Goal: Task Accomplishment & Management: Complete application form

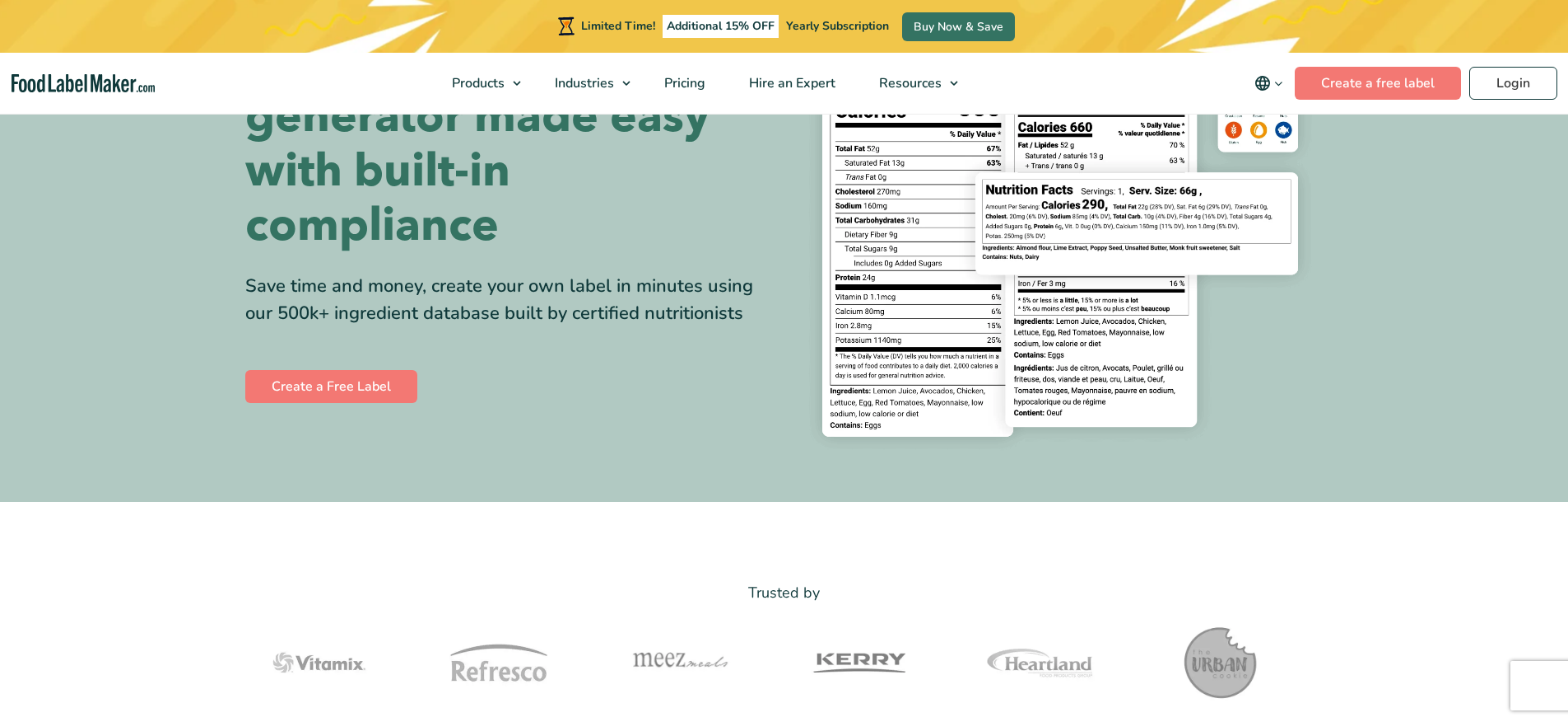
scroll to position [174, 0]
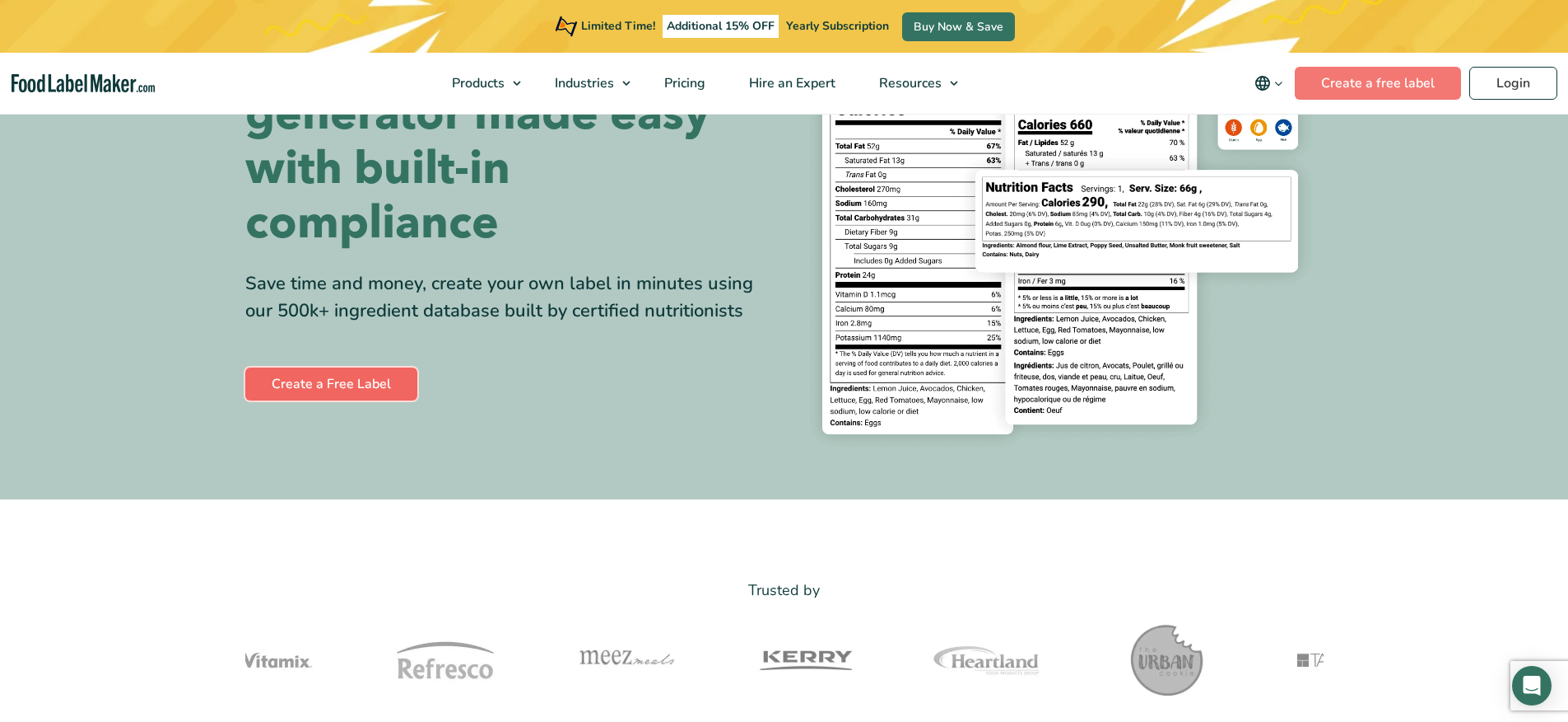
click at [362, 387] on link "Create a Free Label" at bounding box center [330, 384] width 172 height 33
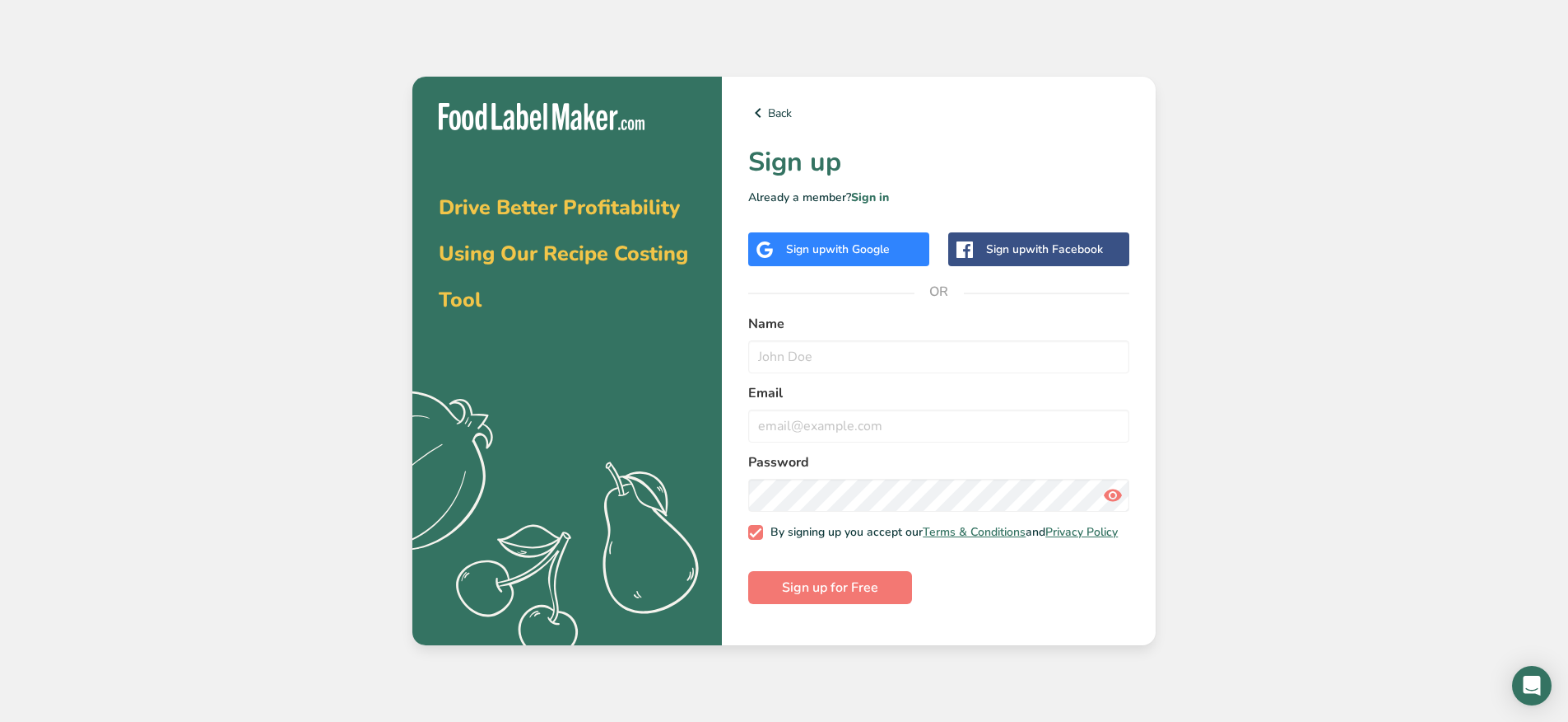
click at [786, 253] on div "Sign up with Google" at bounding box center [837, 249] width 104 height 17
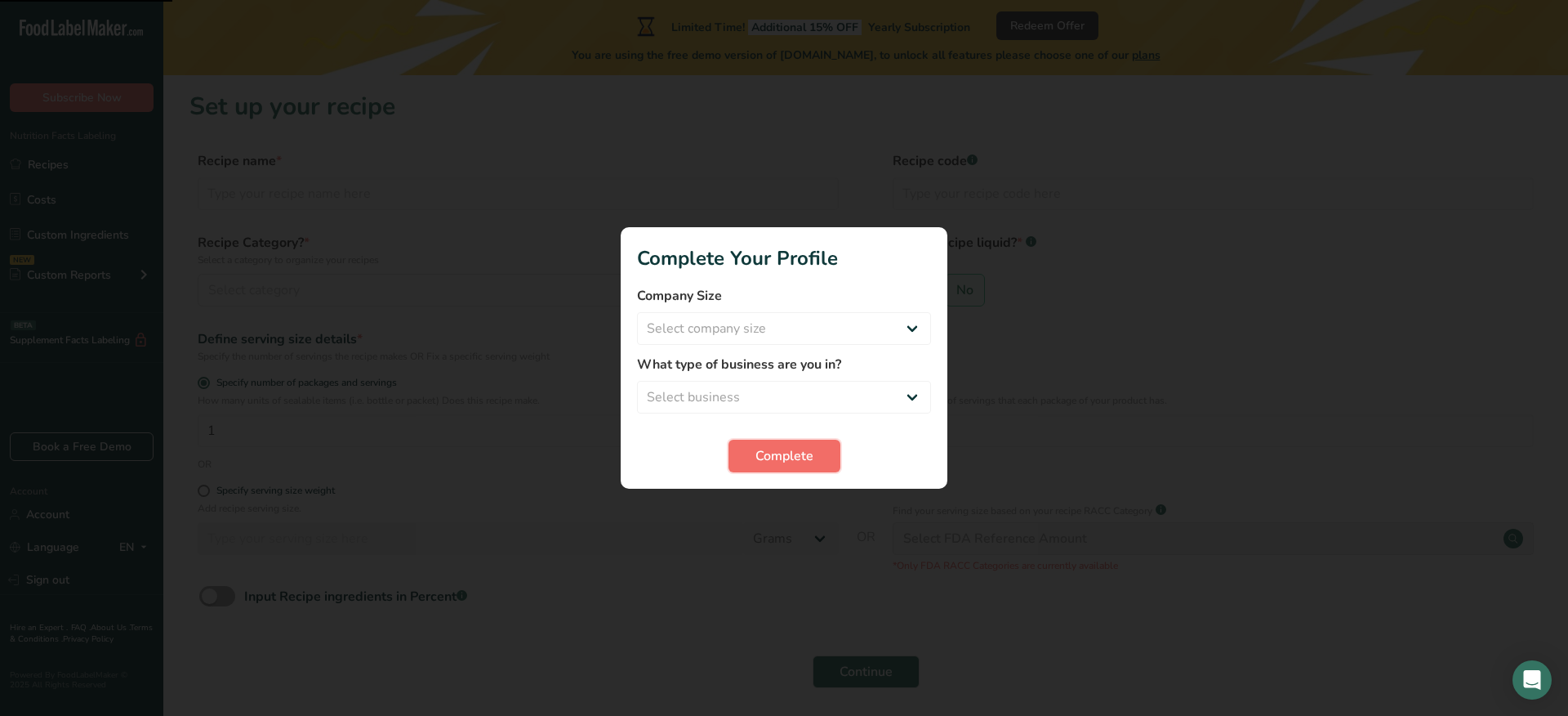
click at [776, 457] on span "Complete" at bounding box center [785, 456] width 58 height 20
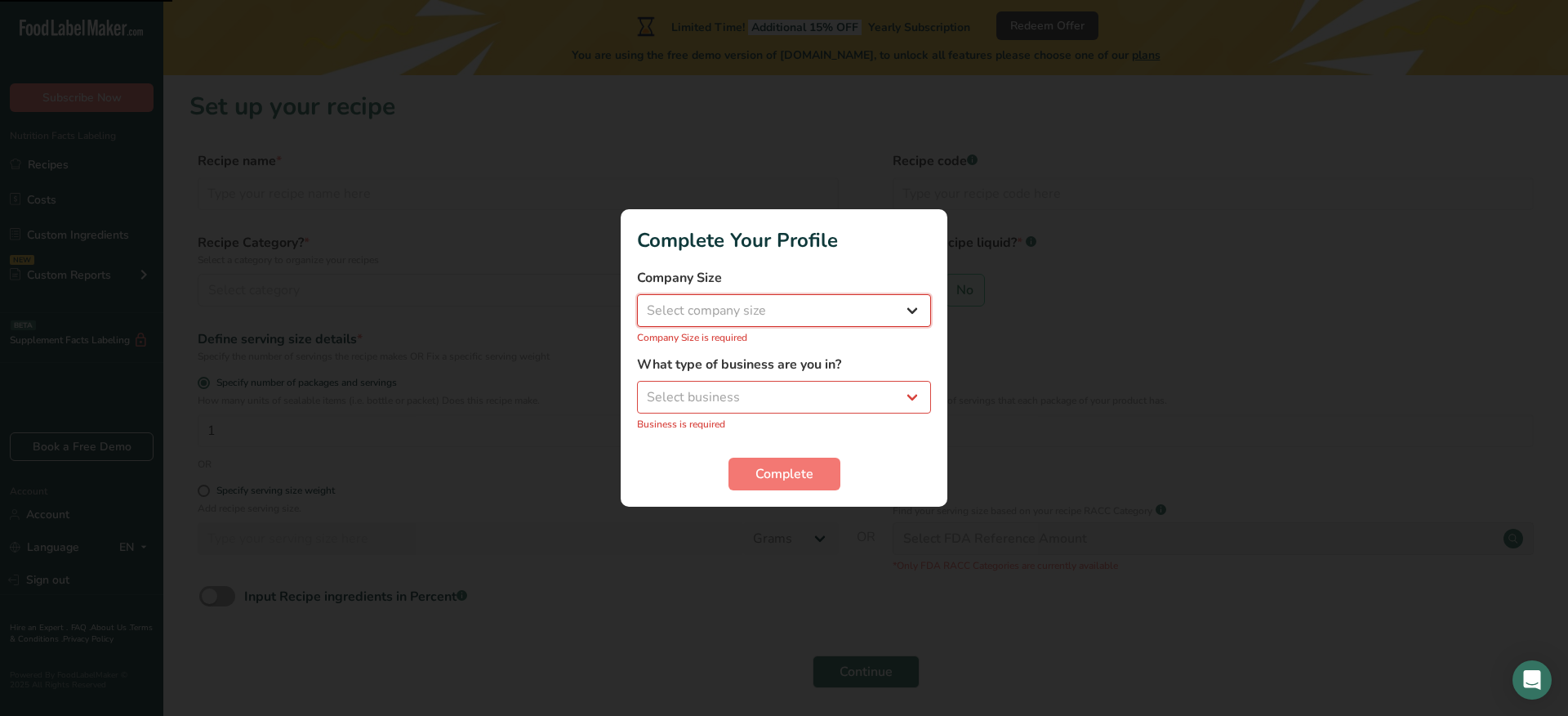
click at [835, 307] on select "Select company size Fewer than 10 Employees 10 to 50 Employees 51 to 500 Employ…" at bounding box center [784, 311] width 294 height 33
select select "1"
click at [795, 382] on select "Select business Packaged Food Manufacturer Restaurant & Cafe Bakery Meal Plans …" at bounding box center [784, 397] width 294 height 33
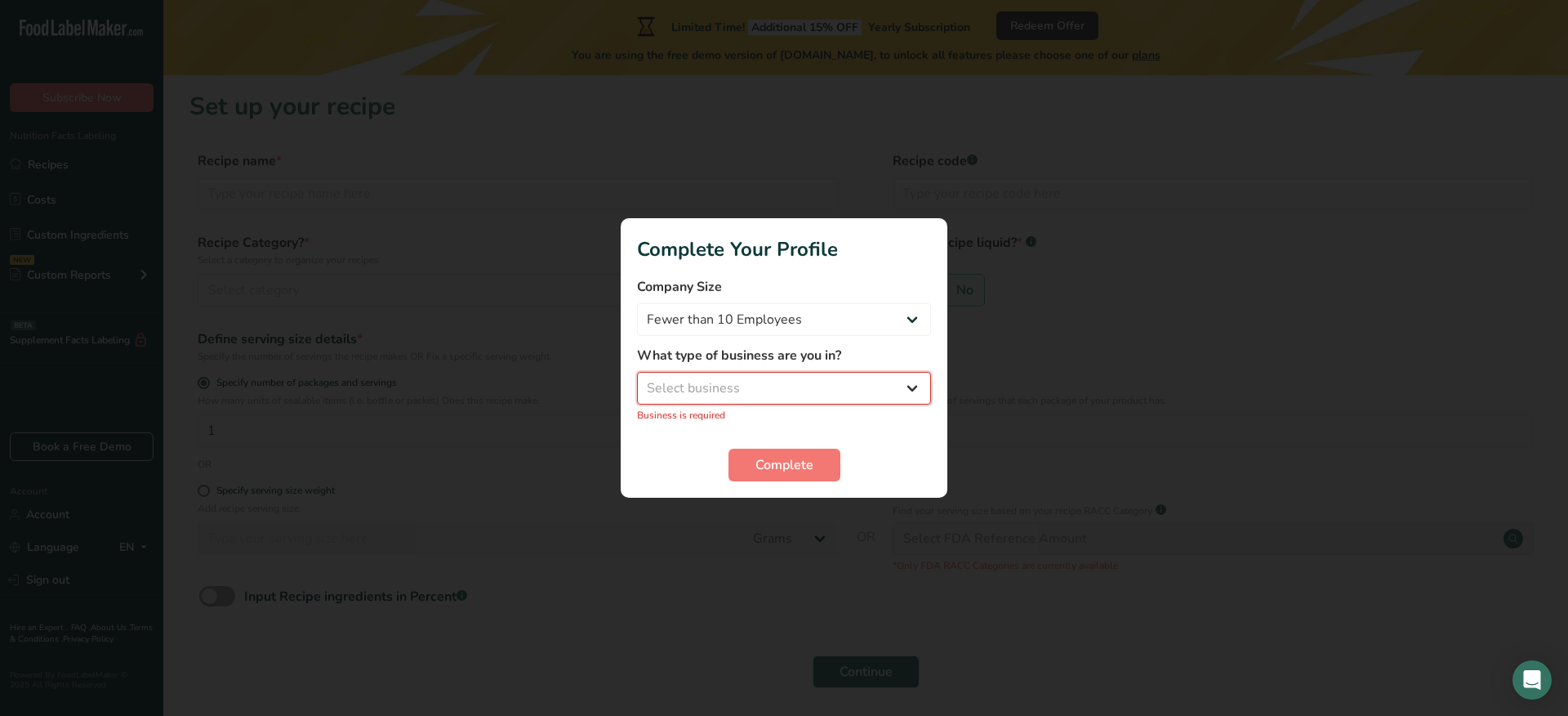
select select "1"
click at [795, 479] on section "Complete Your Profile Company Size Fewer than 10 Employees 10 to 50 Employees 5…" at bounding box center [784, 357] width 327 height 280
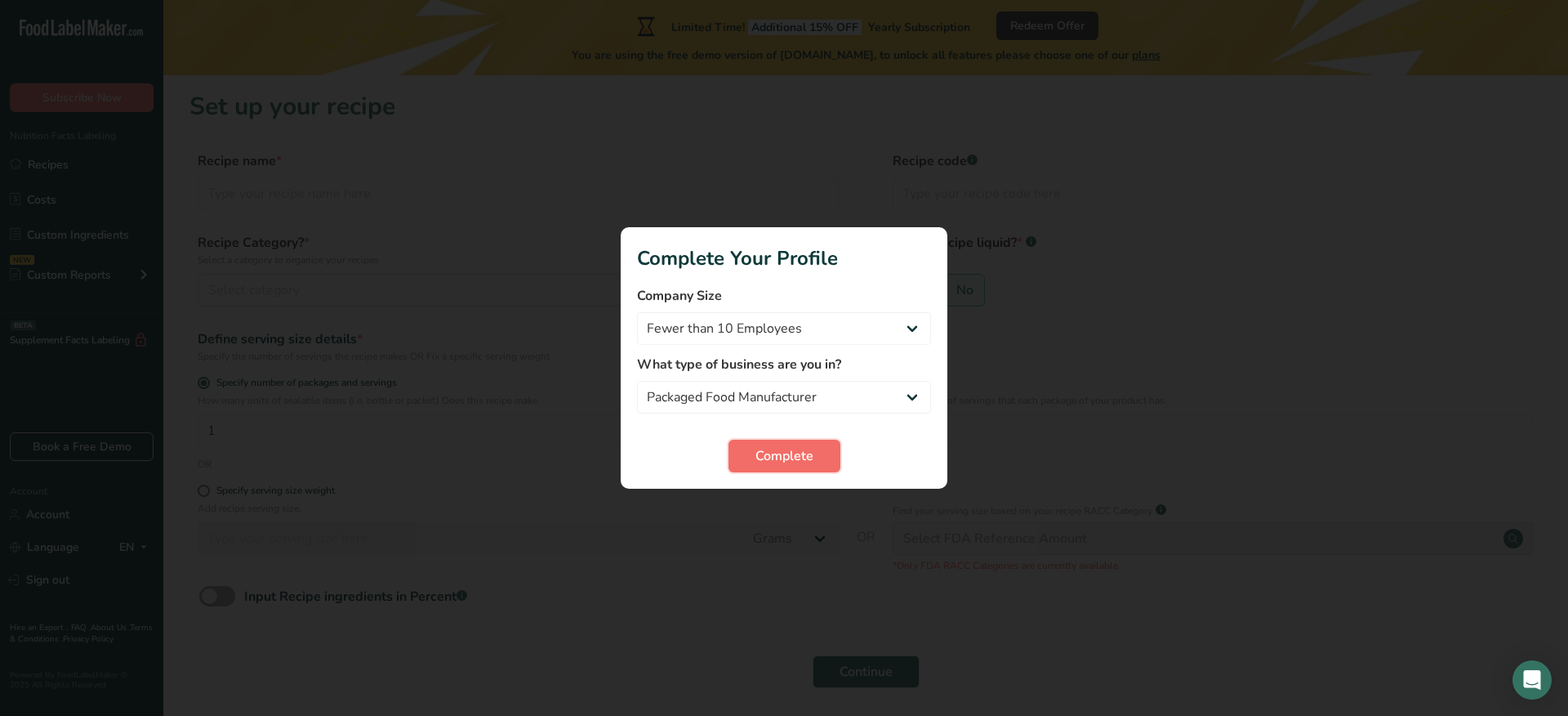
click at [799, 463] on span "Complete" at bounding box center [785, 456] width 58 height 20
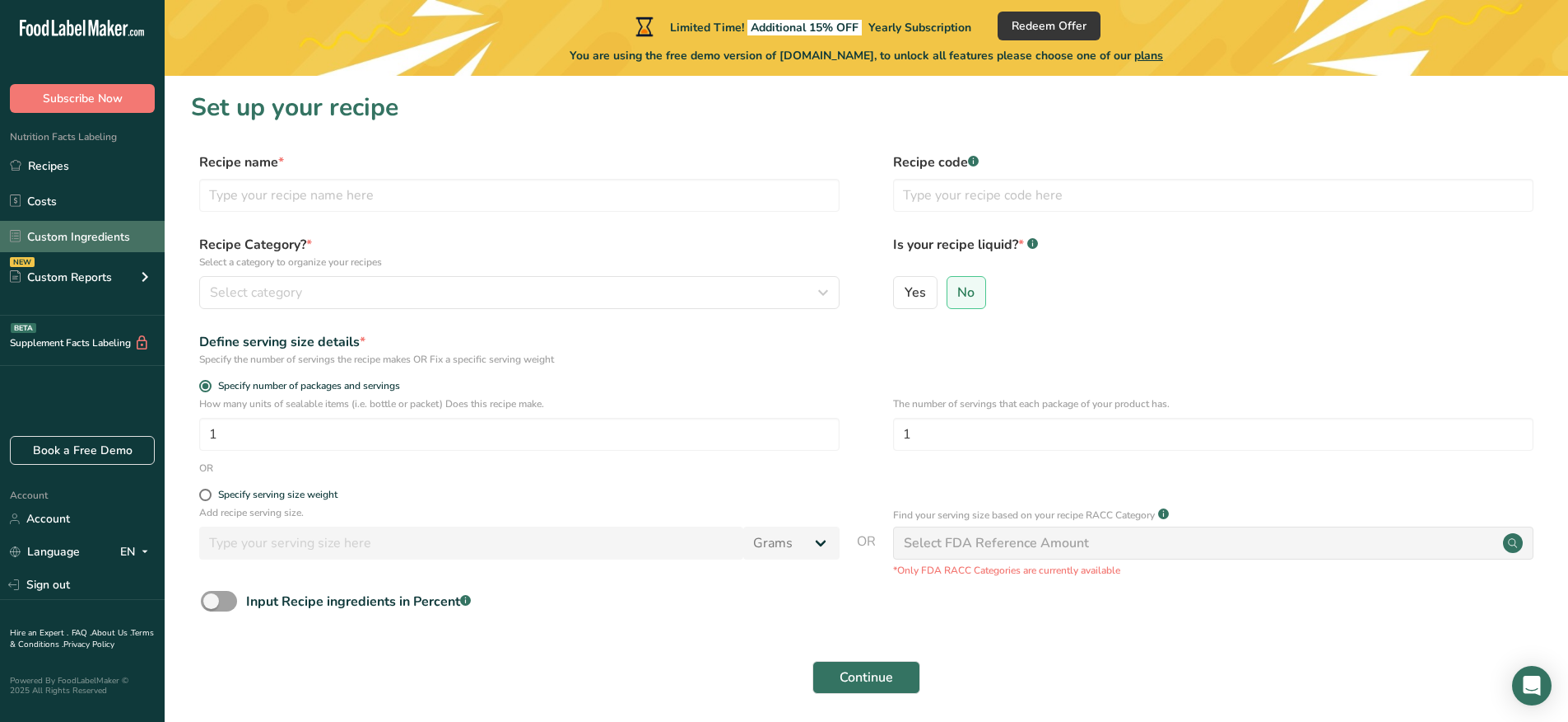
click at [93, 226] on link "Custom Ingredients" at bounding box center [82, 236] width 164 height 31
